Goal: Task Accomplishment & Management: Complete application form

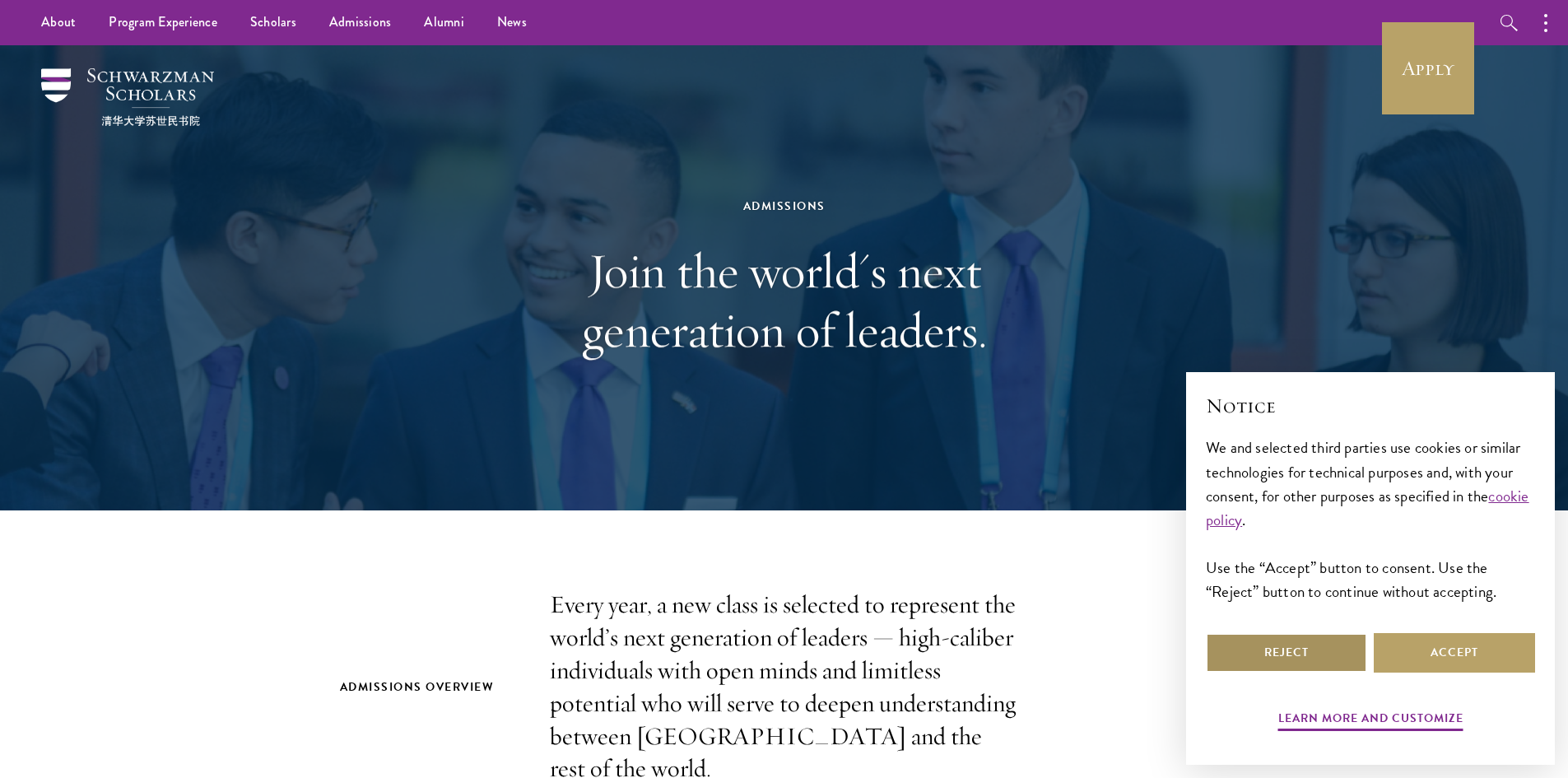
click at [1274, 662] on button "Reject" at bounding box center [1285, 652] width 161 height 39
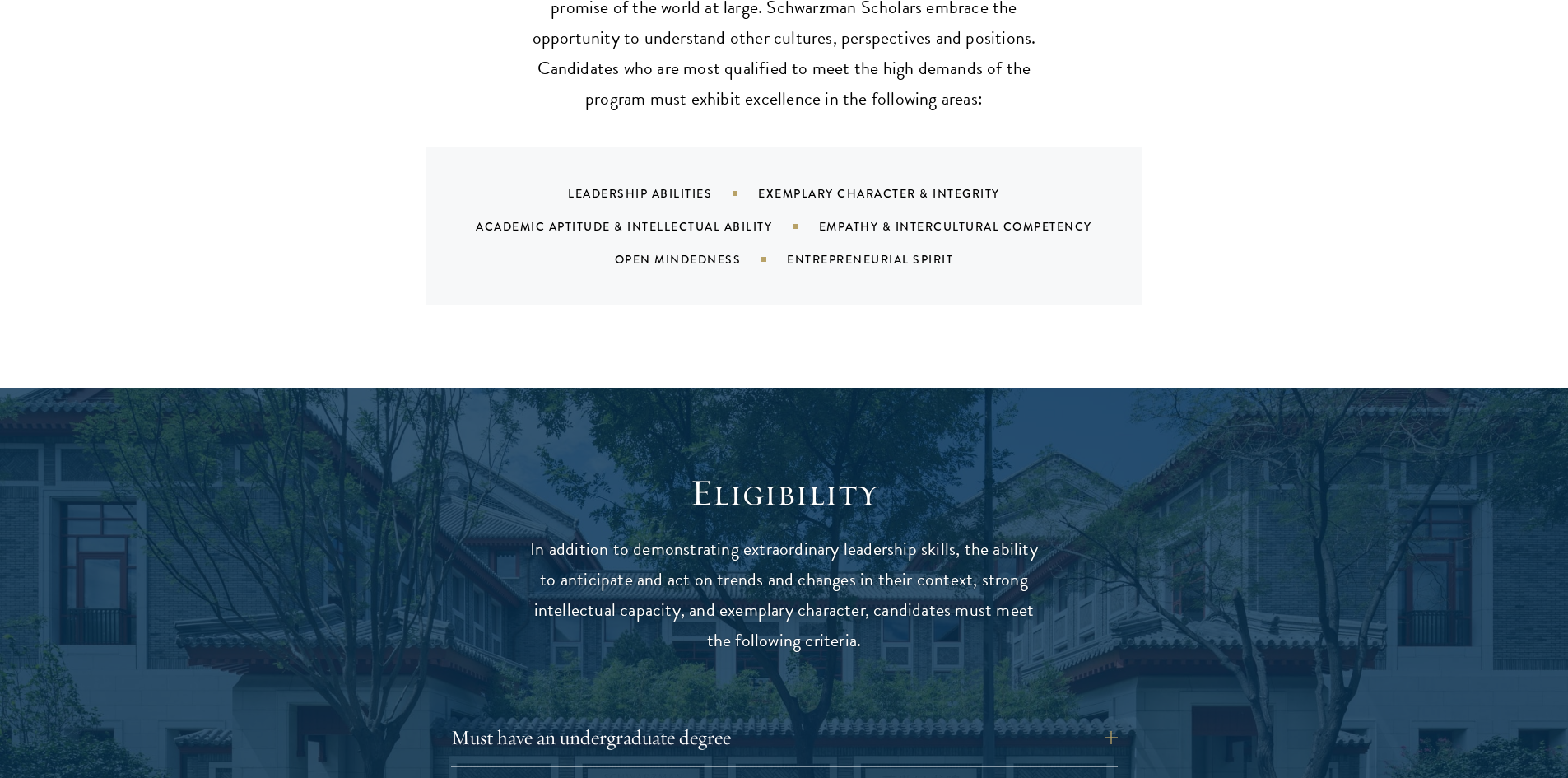
scroll to position [2223, 0]
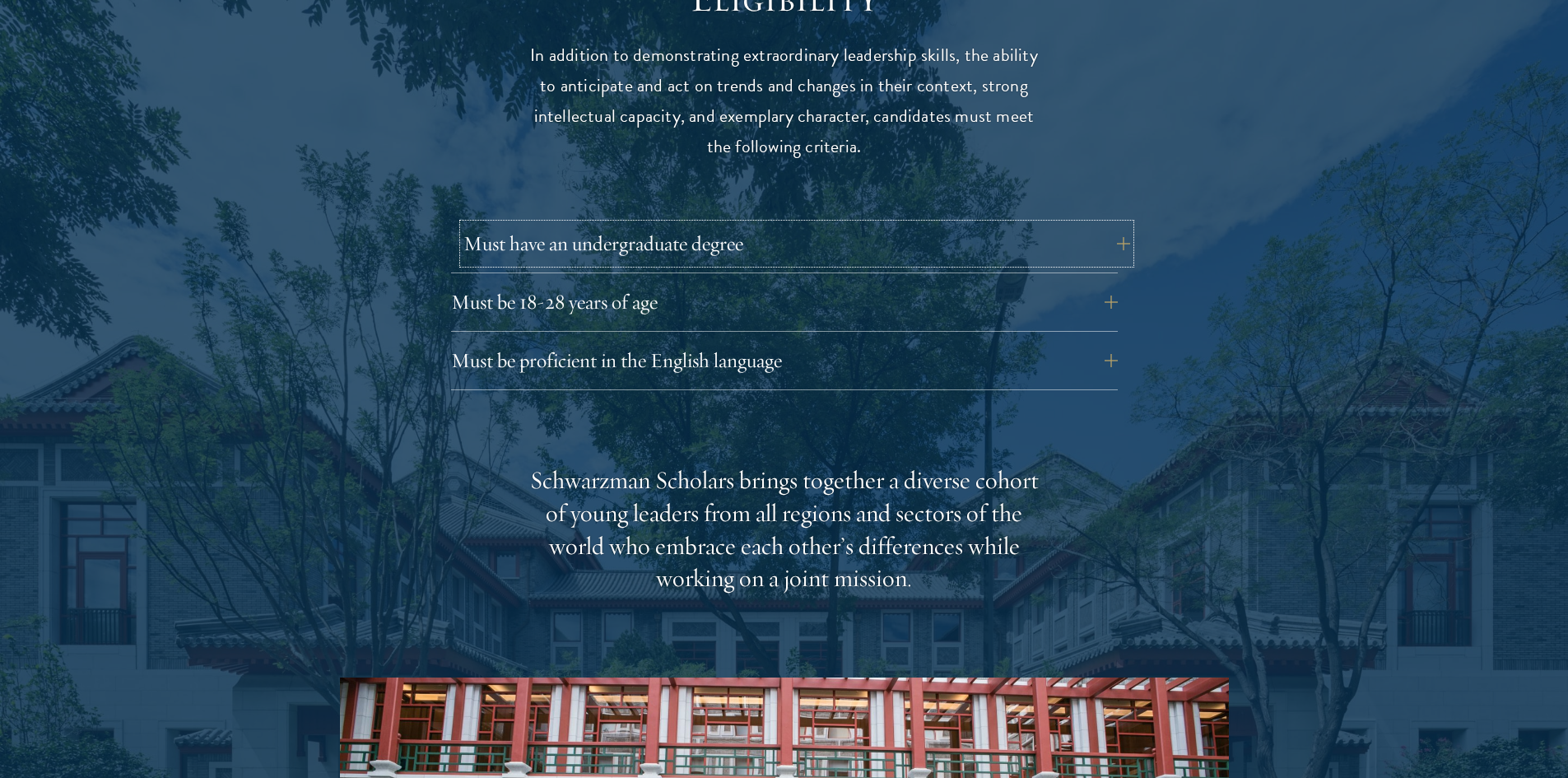
click at [567, 224] on button "Must have an undergraduate degree" at bounding box center [796, 243] width 667 height 39
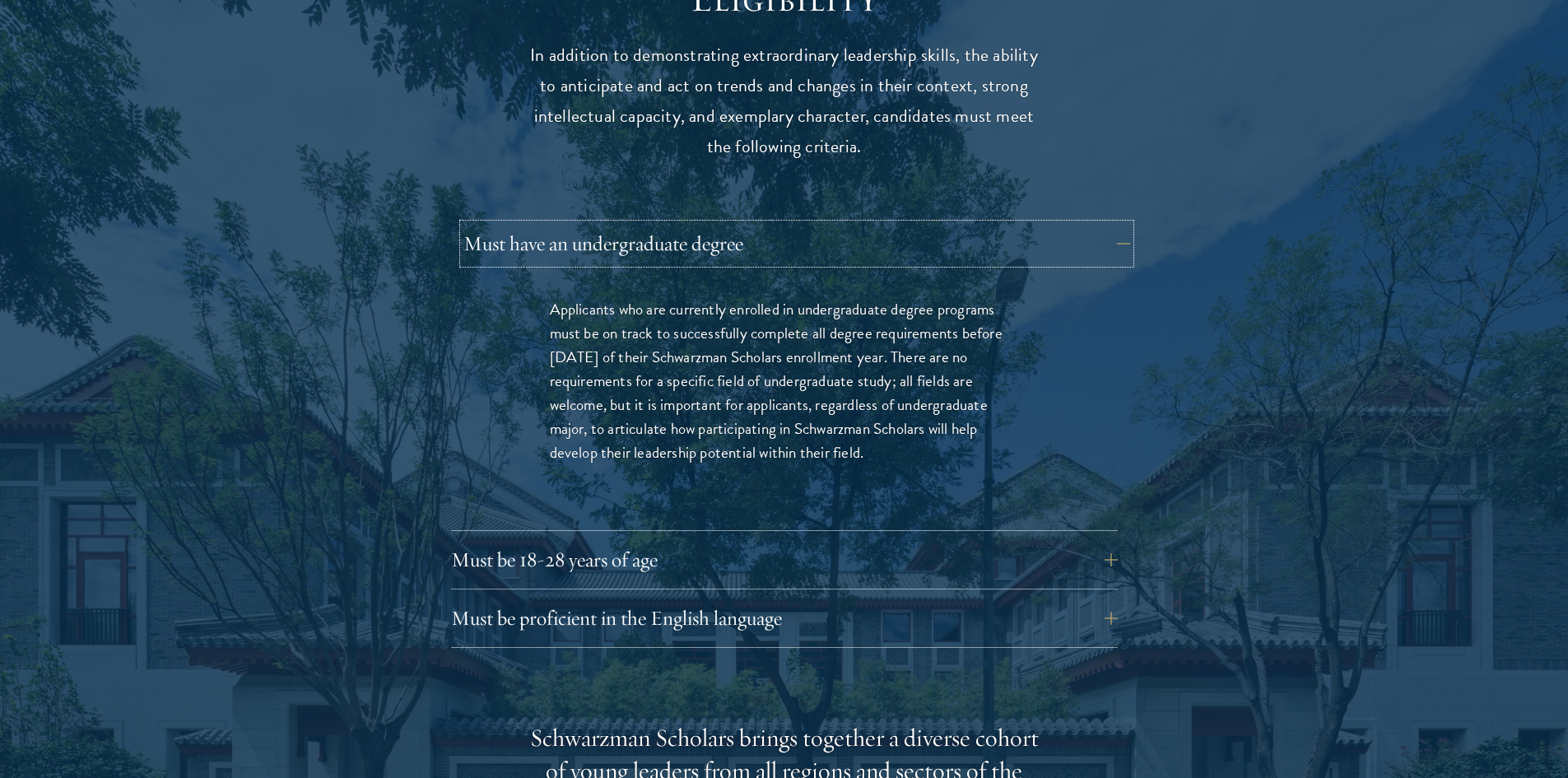
click at [562, 224] on button "Must have an undergraduate degree" at bounding box center [796, 243] width 667 height 39
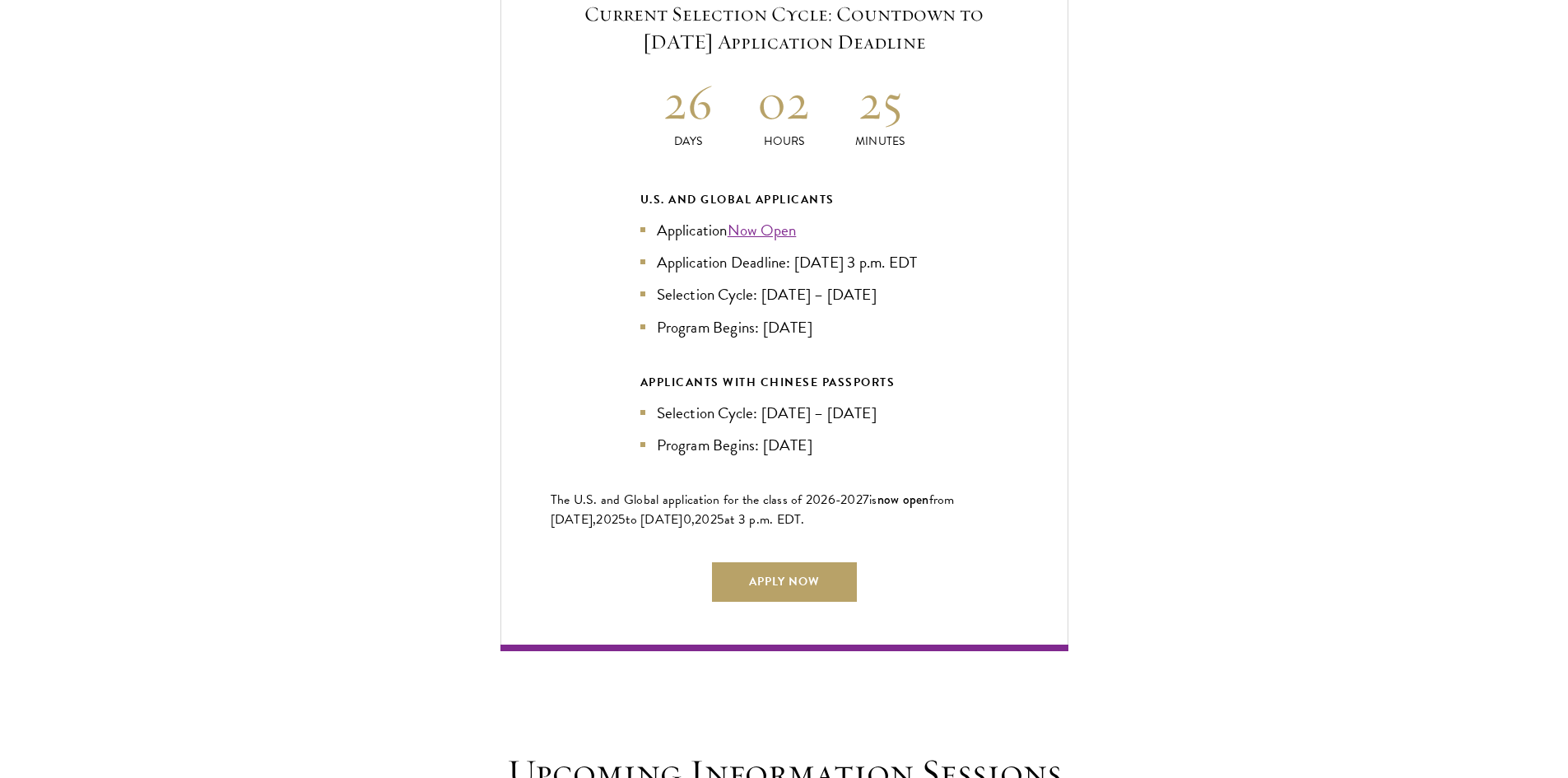
scroll to position [3869, 0]
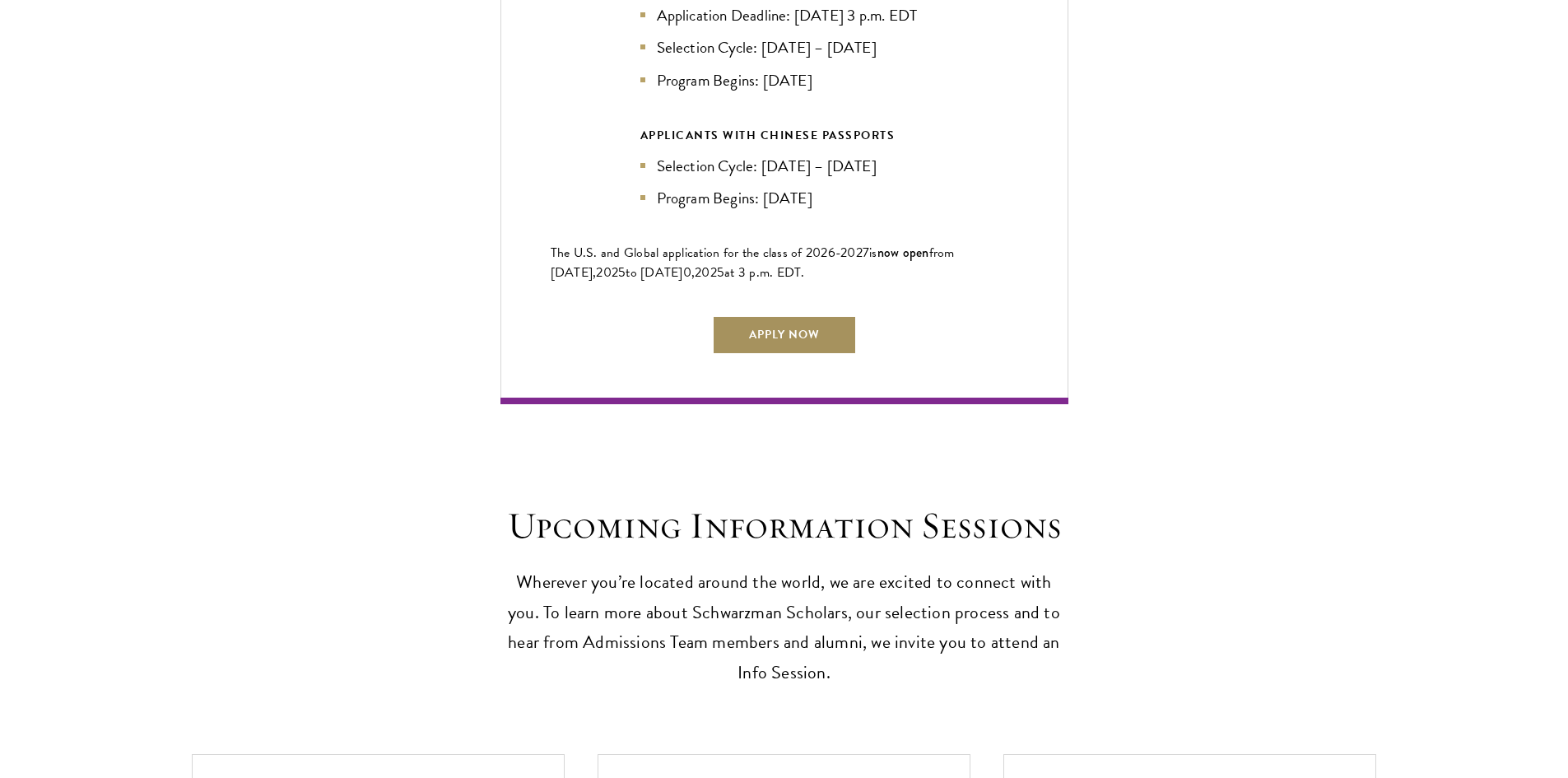
click at [803, 336] on link "Apply Now" at bounding box center [784, 335] width 145 height 39
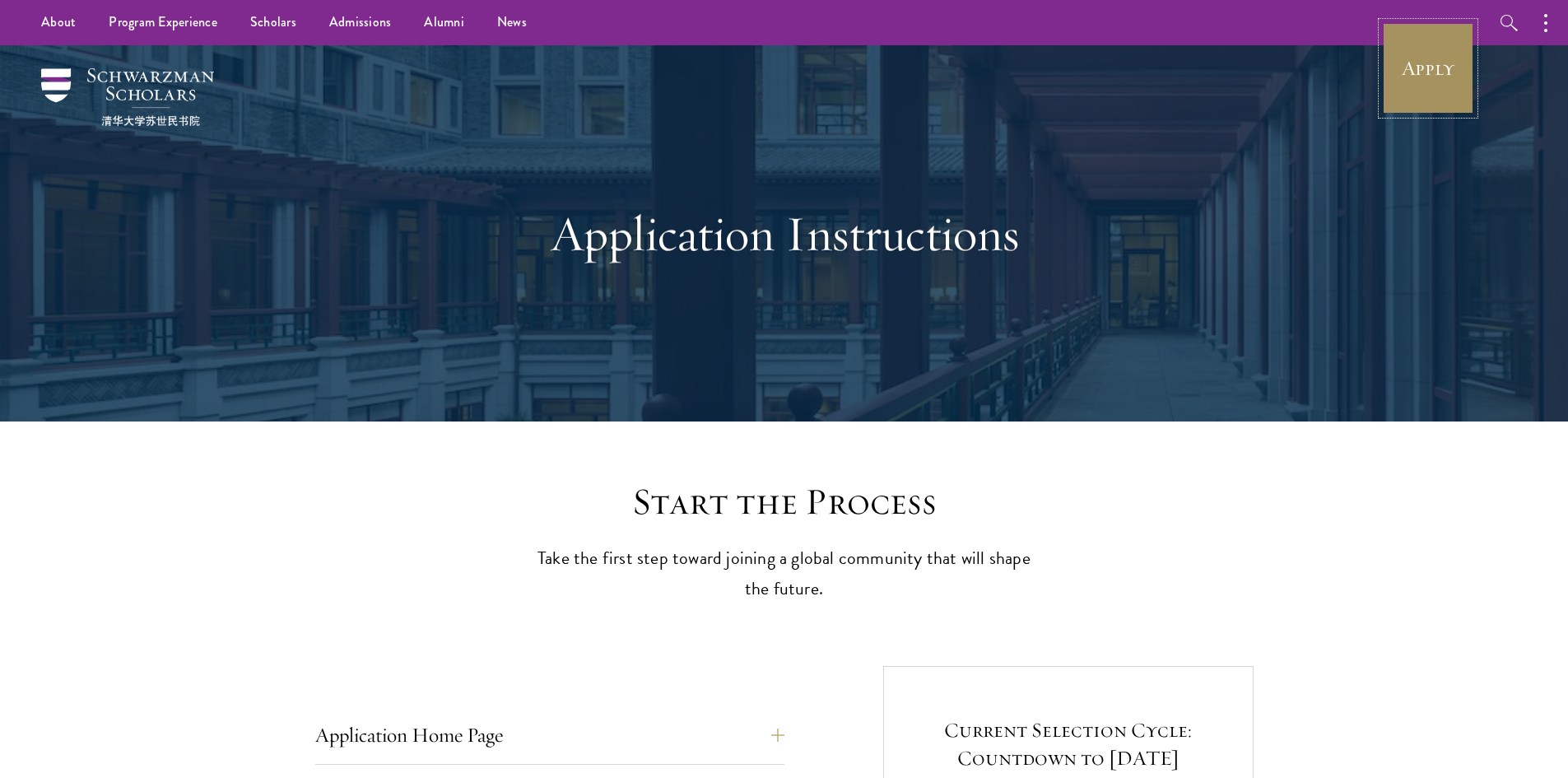
click at [1448, 78] on link "Apply" at bounding box center [1427, 67] width 92 height 92
